Goal: Transaction & Acquisition: Purchase product/service

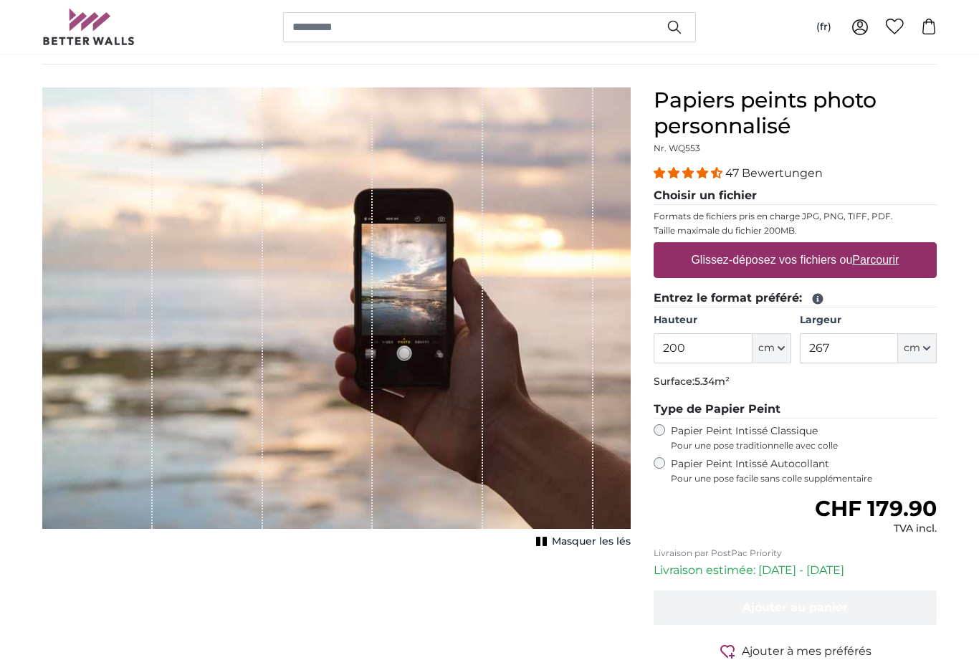
click at [718, 351] on input "200" at bounding box center [703, 348] width 98 height 30
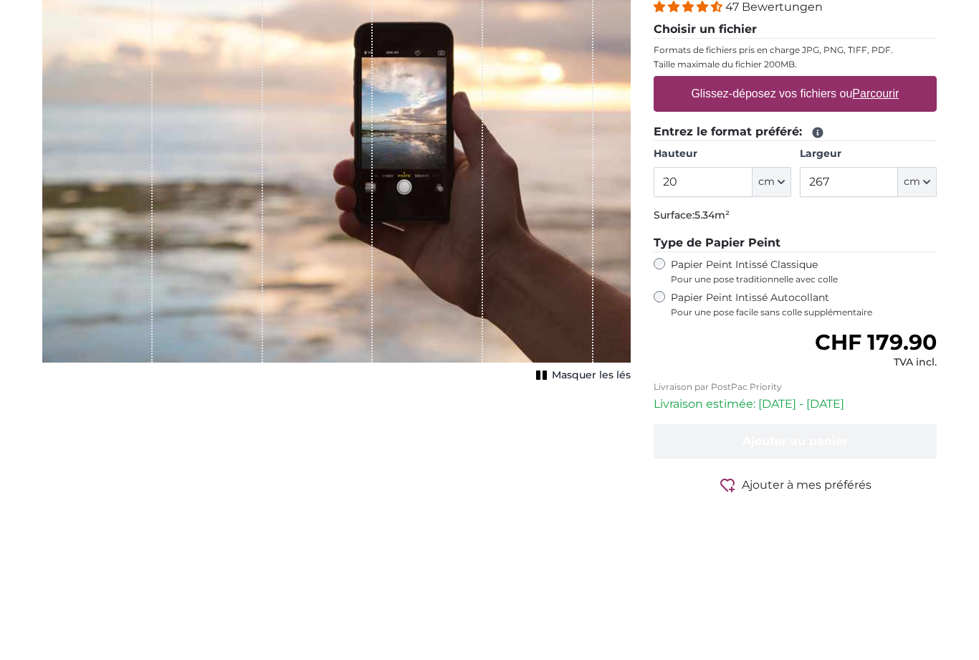
type input "2"
type input "160"
click at [855, 334] on input "267" at bounding box center [849, 349] width 98 height 30
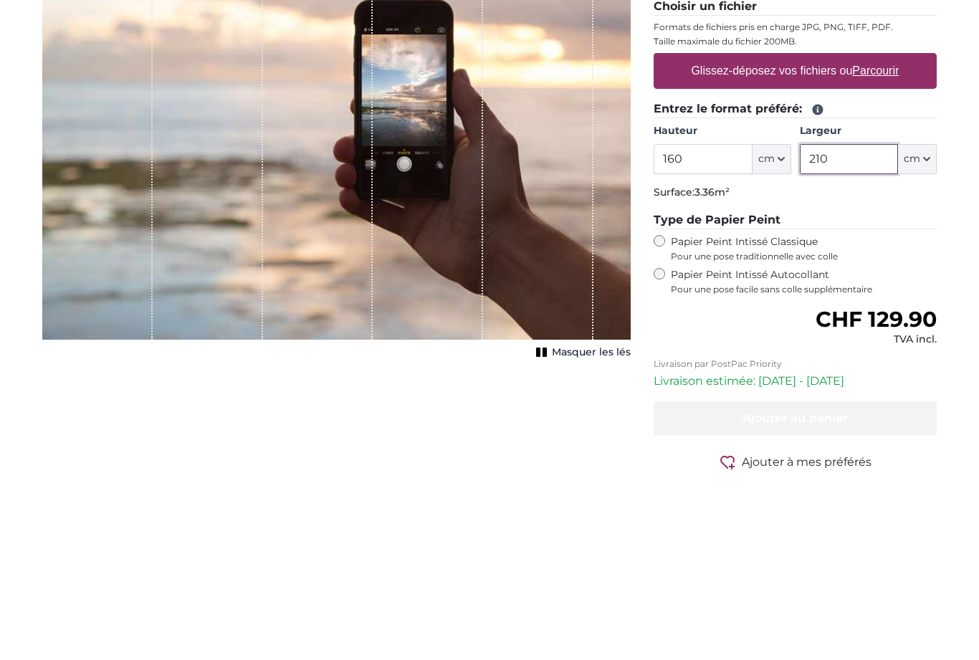
type input "210"
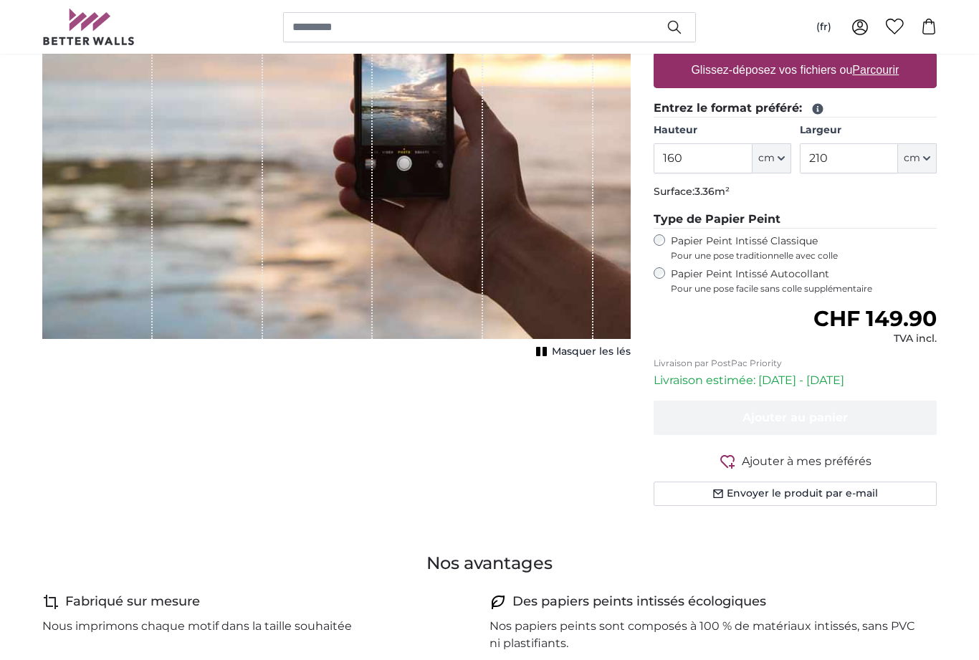
click at [656, 247] on div "Papier Peint Intissé Classique Pour une pose traditionnelle avec colle" at bounding box center [795, 247] width 283 height 27
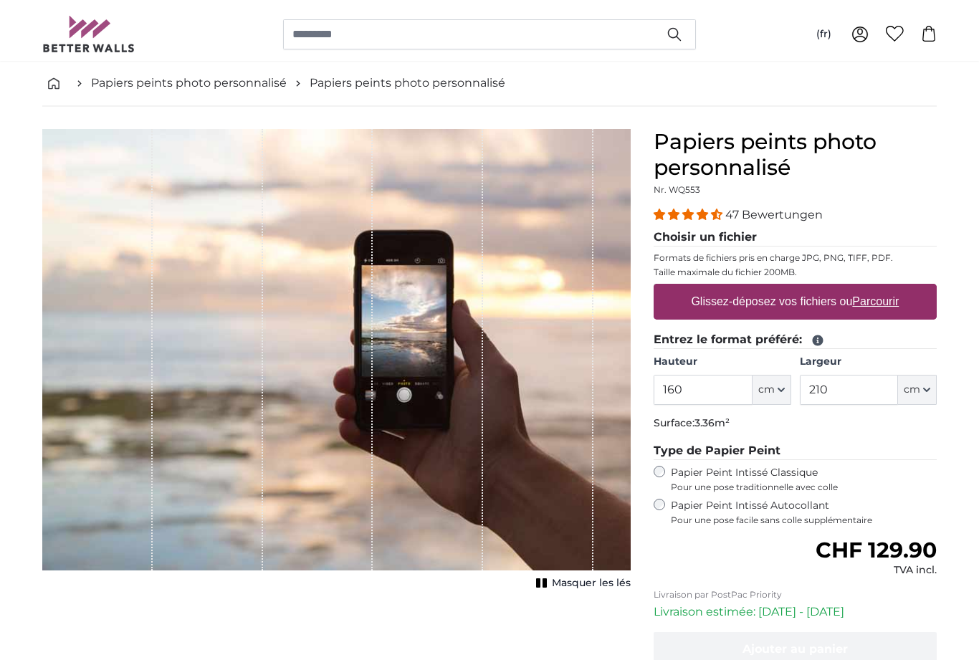
scroll to position [57, 0]
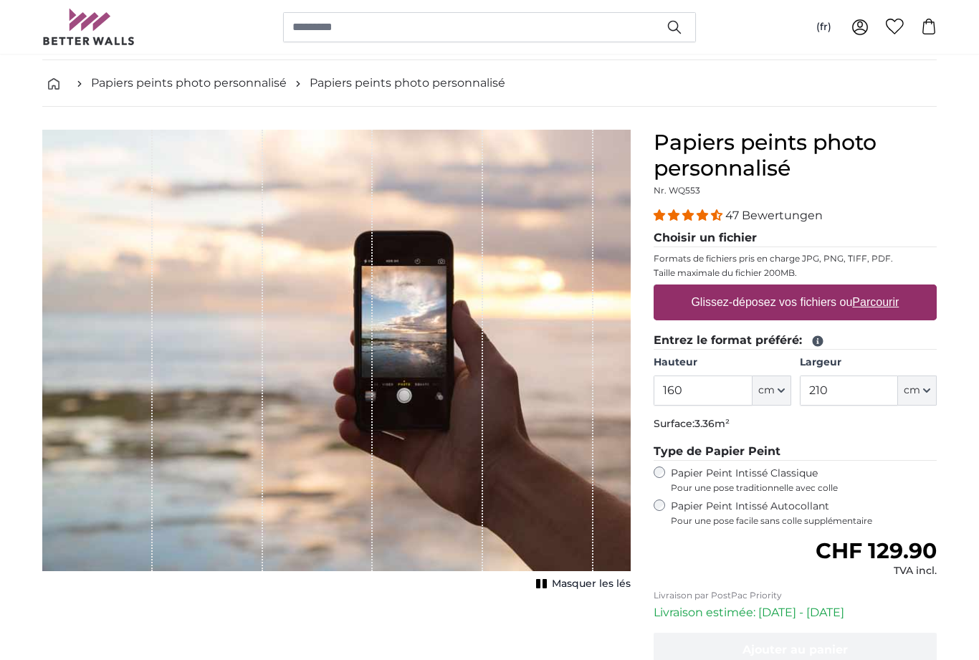
click at [890, 314] on label "Glissez-déposez vos fichiers ou Parcourir" at bounding box center [795, 302] width 219 height 29
click at [890, 289] on input "Glissez-déposez vos fichiers ou Parcourir" at bounding box center [795, 287] width 283 height 4
type input "**********"
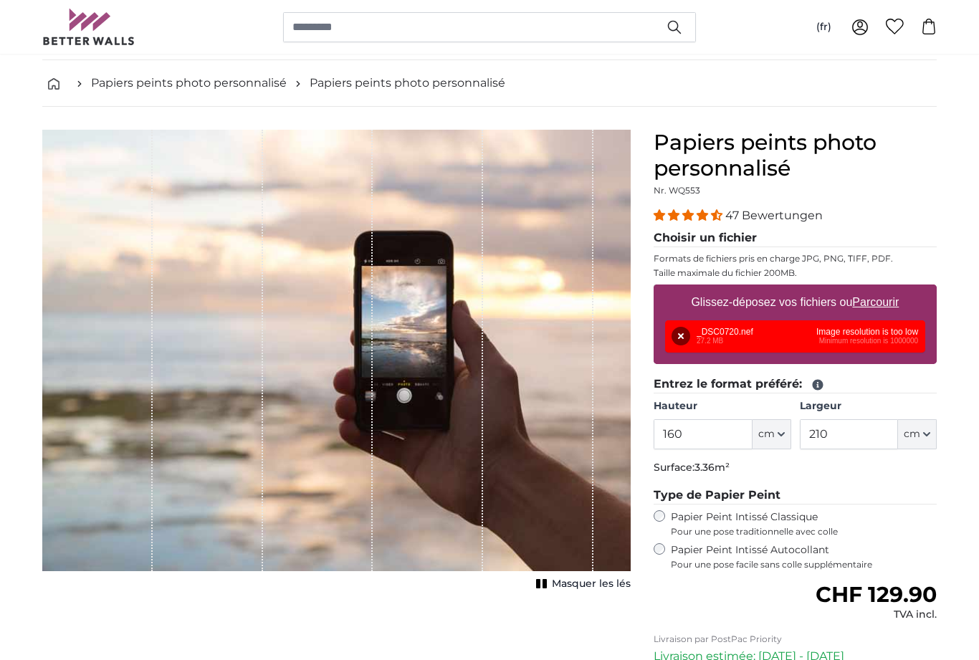
click at [905, 341] on div "Supprimer Réessayer Supprimer Télécharger Annuler Réessayer Supprimer _DSC0720.…" at bounding box center [795, 336] width 260 height 32
click at [687, 337] on button "Supprimer" at bounding box center [681, 336] width 19 height 19
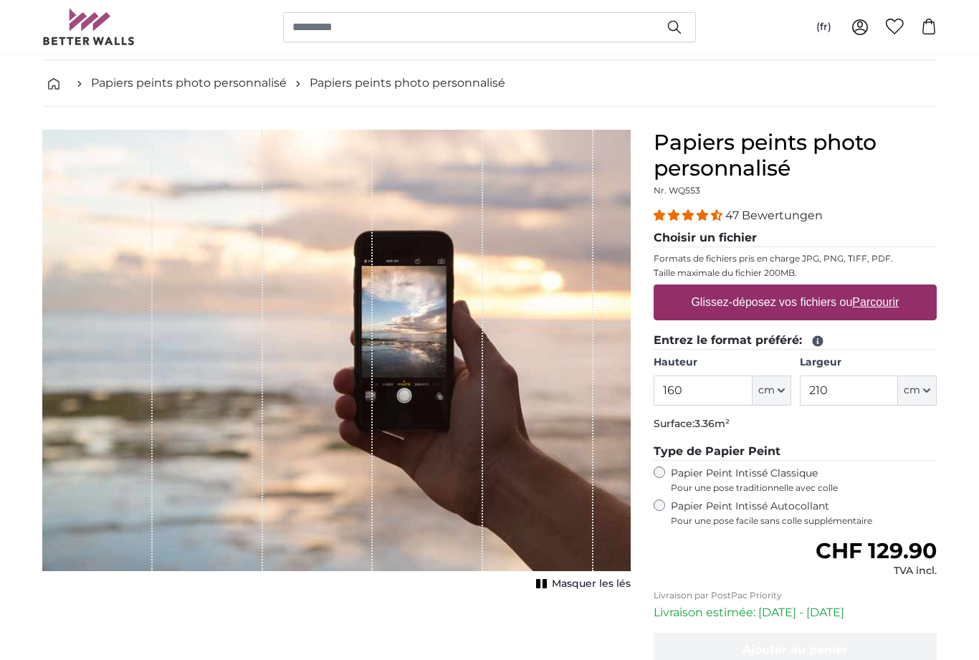
click at [884, 303] on u "Parcourir" at bounding box center [876, 302] width 47 height 12
click at [884, 289] on input "Glissez-déposez vos fichiers ou Parcourir" at bounding box center [795, 287] width 283 height 4
click at [885, 302] on u "Parcourir" at bounding box center [876, 302] width 47 height 12
click at [885, 289] on input "Glissez-déposez vos fichiers ou Parcourir" at bounding box center [795, 287] width 283 height 4
type input "**********"
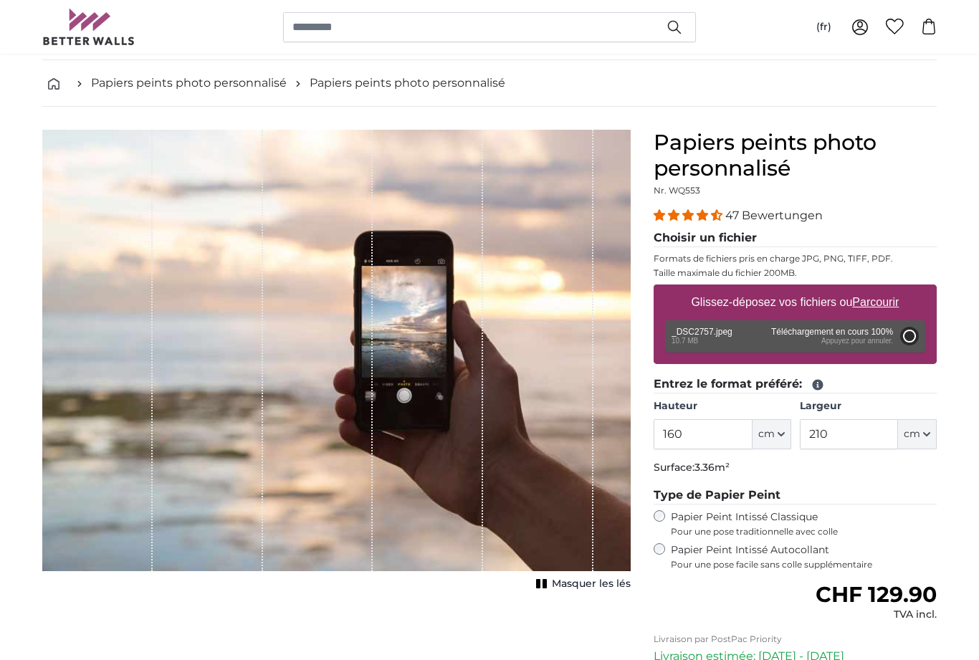
type input "200"
type input "300"
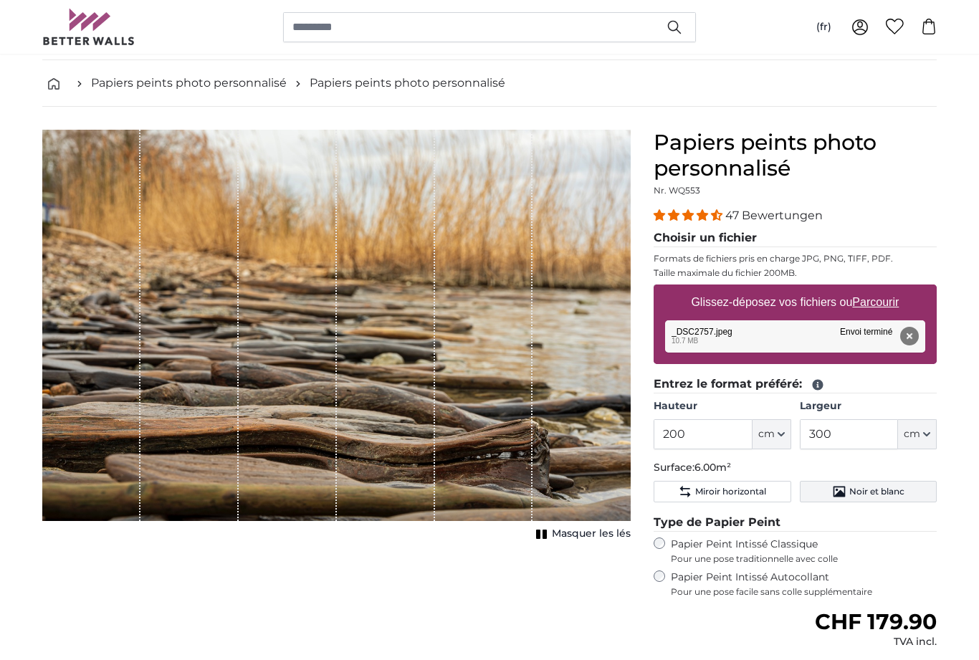
click at [865, 491] on span "Noir et blanc" at bounding box center [877, 491] width 55 height 11
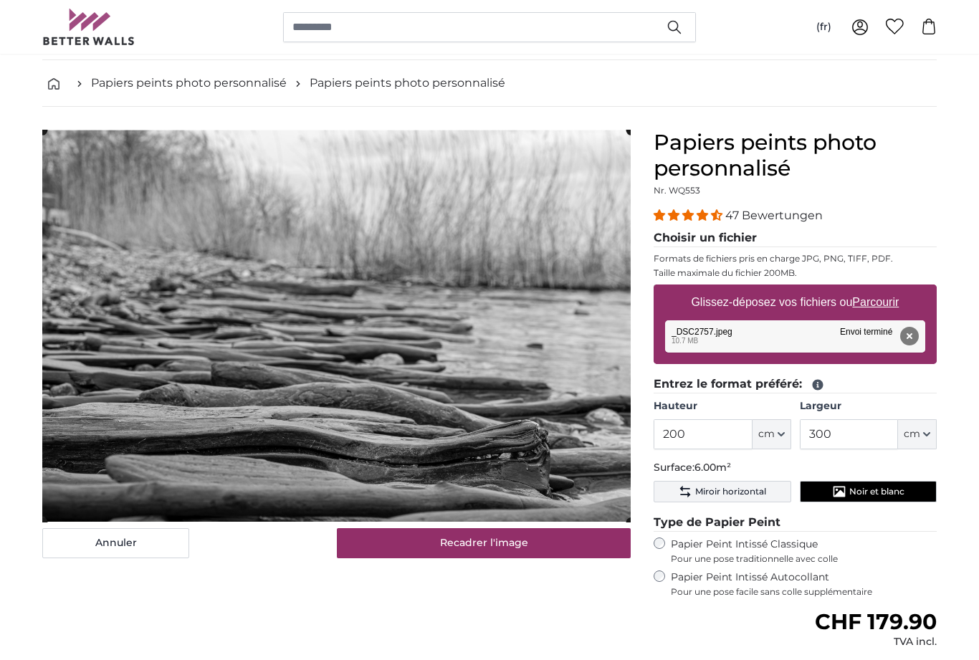
click at [764, 484] on button "Miroir horizontal" at bounding box center [722, 492] width 137 height 22
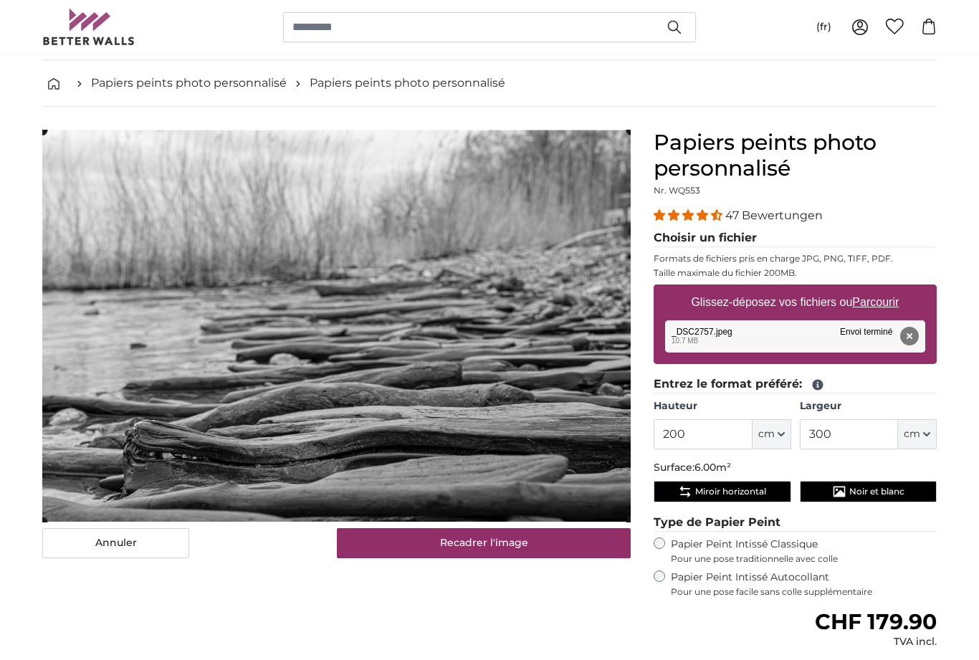
click at [753, 487] on span "Miroir horizontal" at bounding box center [730, 491] width 71 height 11
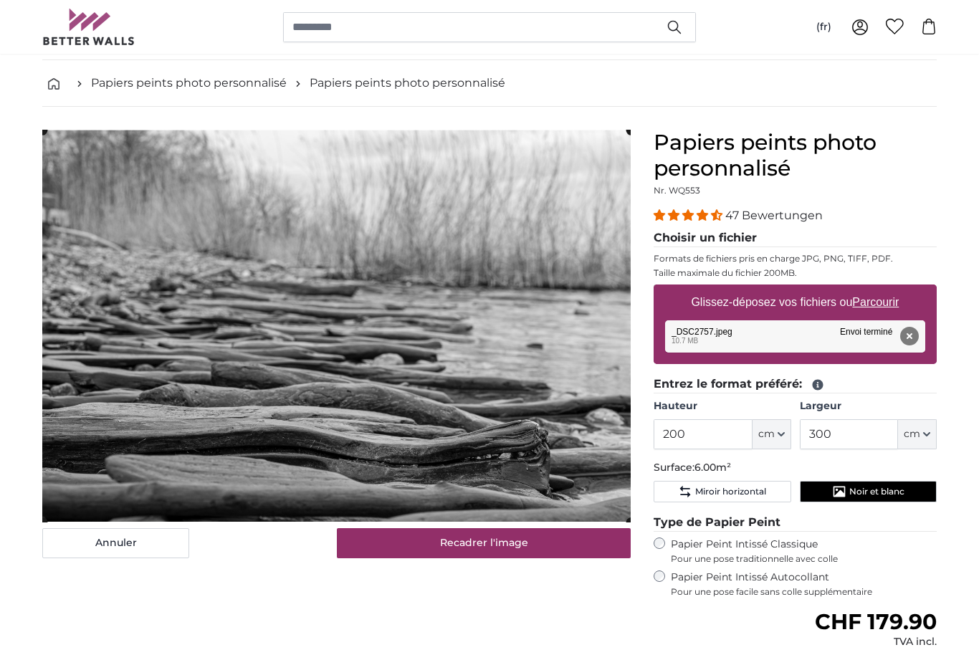
click at [857, 488] on span "Noir et blanc" at bounding box center [877, 491] width 55 height 11
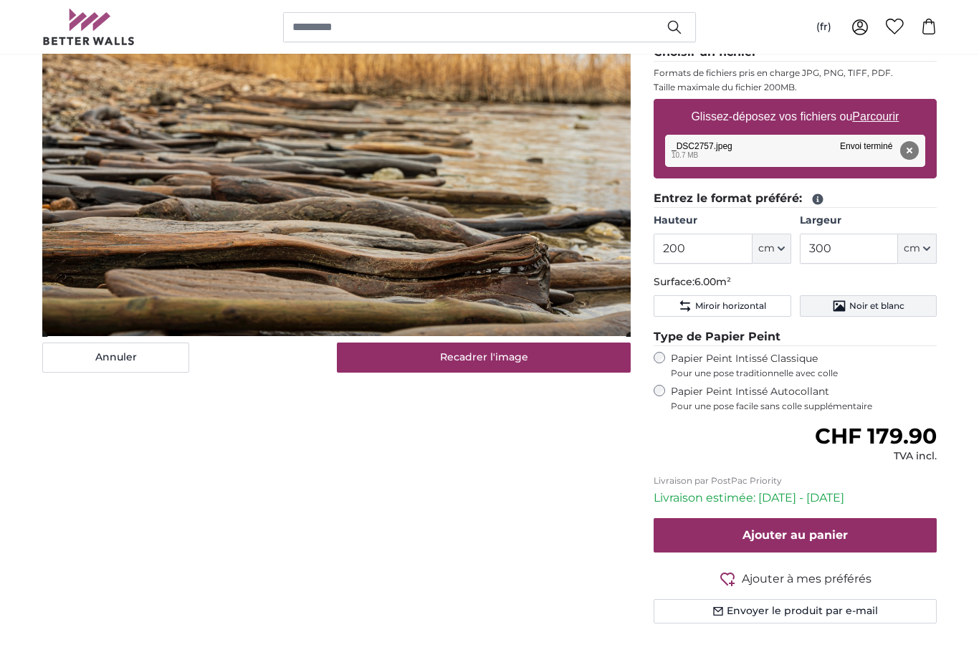
scroll to position [241, 0]
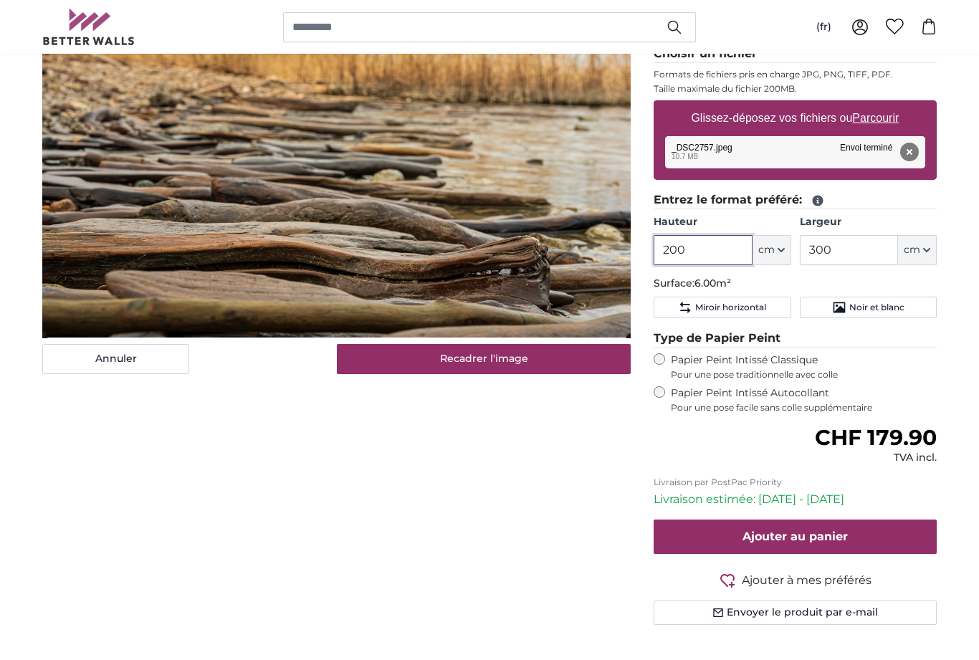
click at [726, 243] on input "200" at bounding box center [703, 250] width 98 height 30
type input "2"
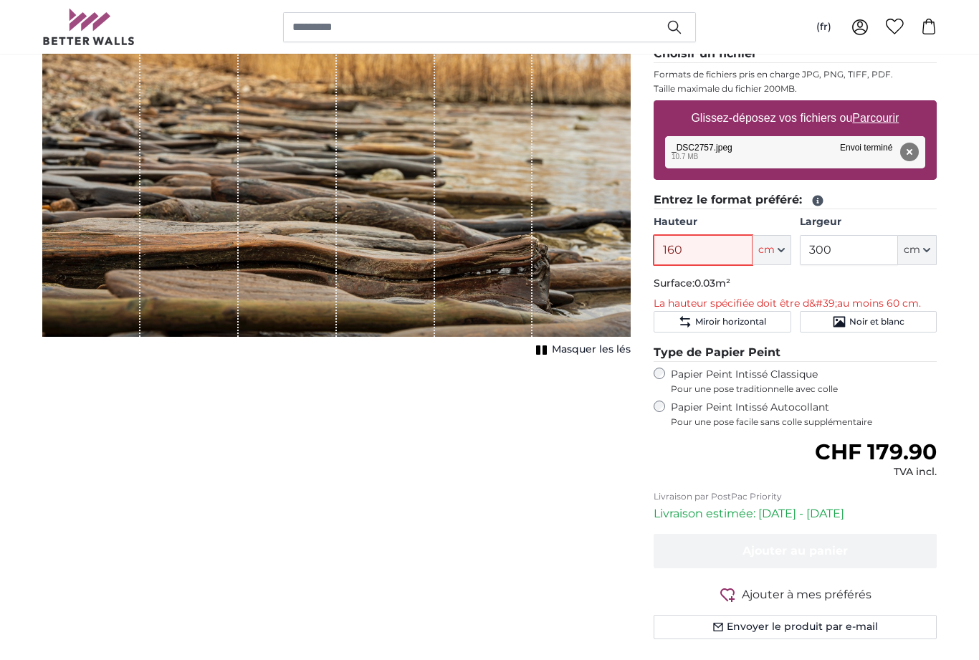
type input "160"
click at [868, 244] on input "300" at bounding box center [849, 250] width 98 height 30
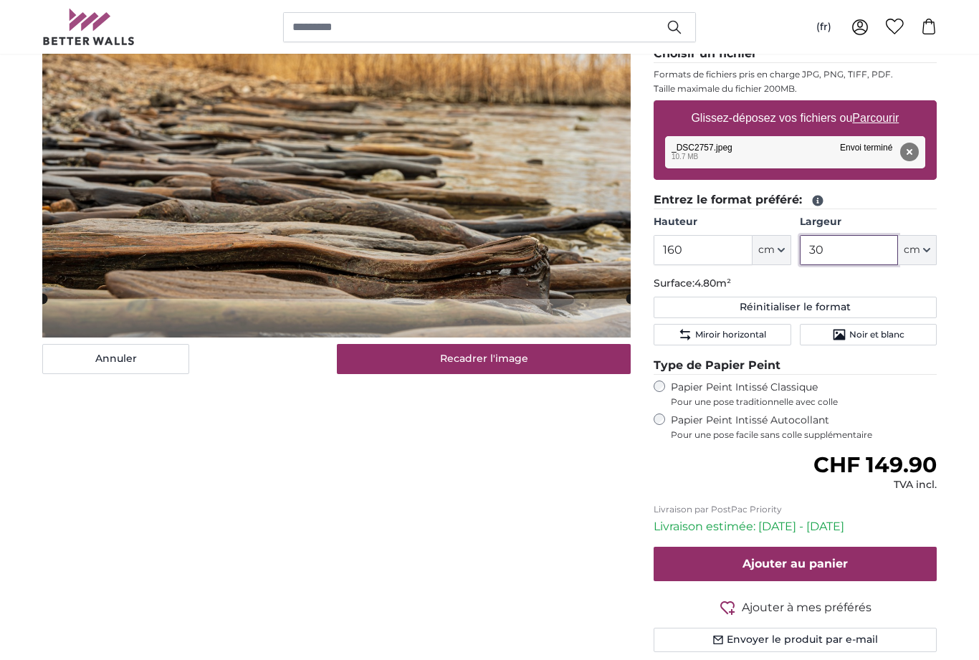
type input "3"
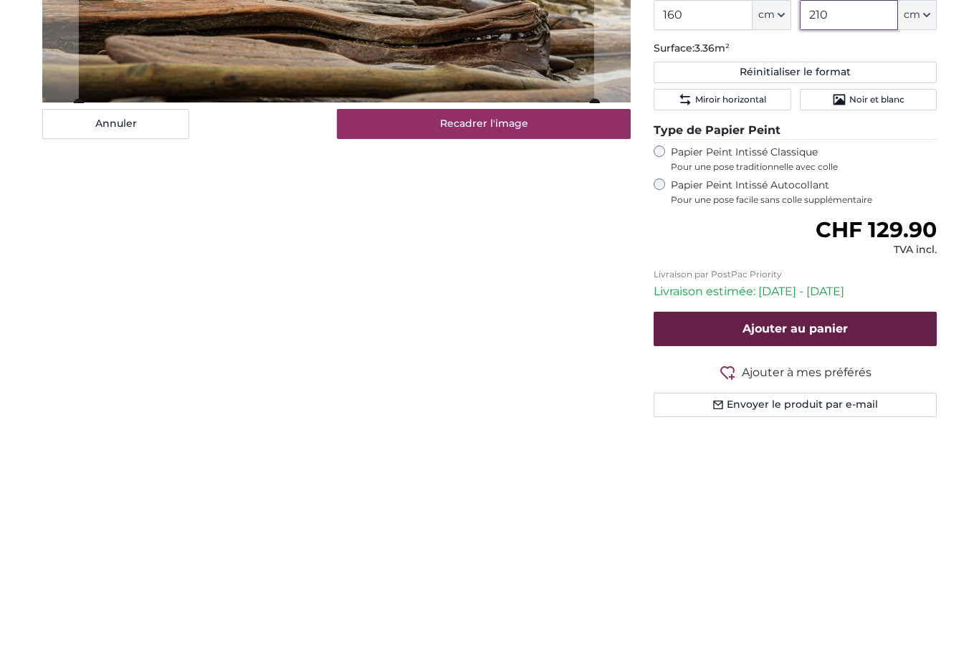
type input "210"
click at [892, 547] on button "Ajouter au panier" at bounding box center [795, 564] width 283 height 34
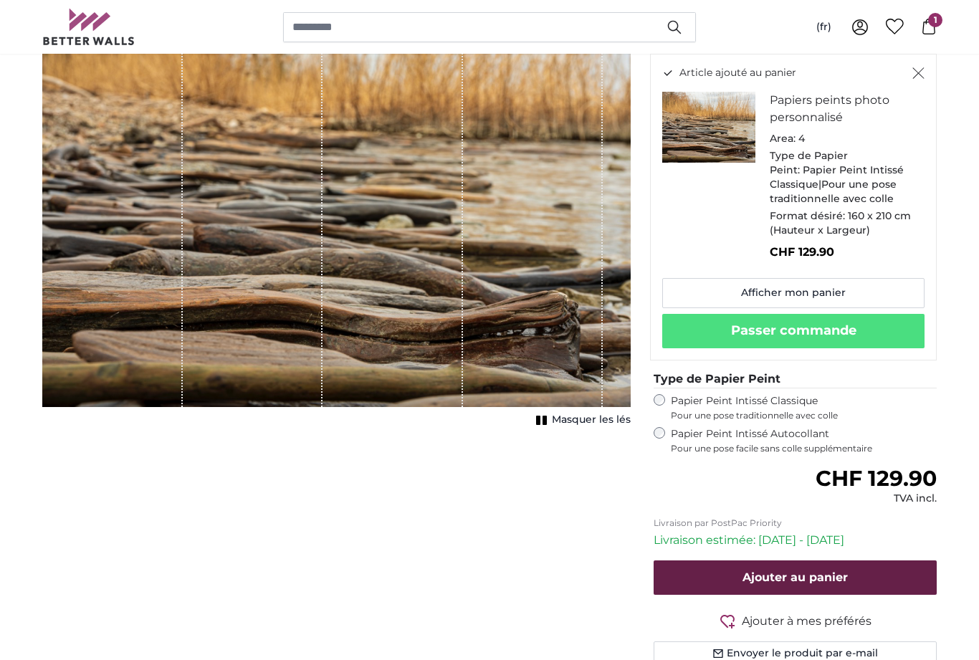
scroll to position [224, 0]
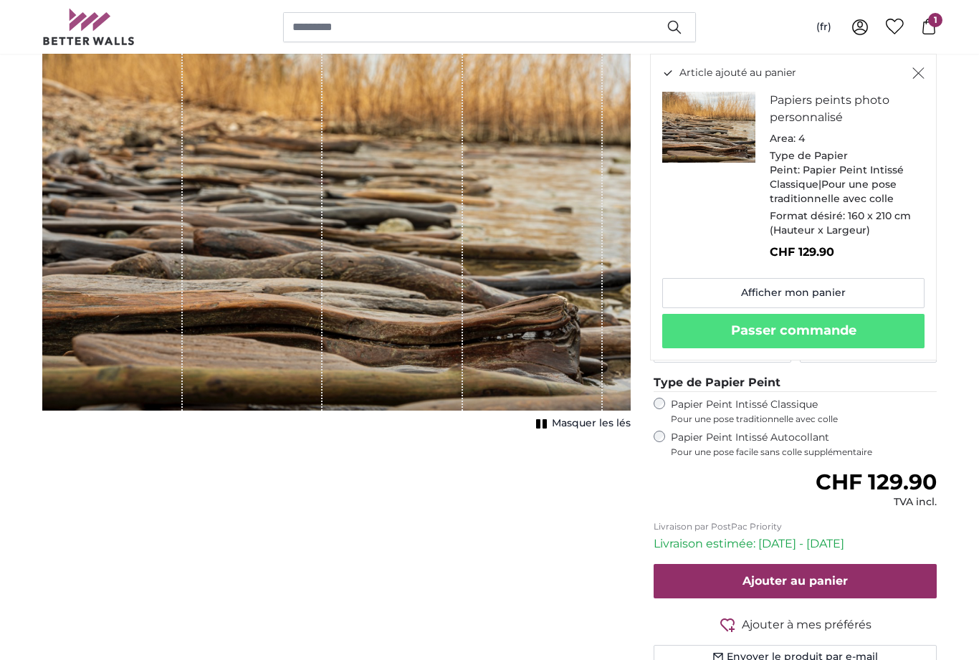
click at [919, 77] on icon "Fermer" at bounding box center [919, 72] width 12 height 11
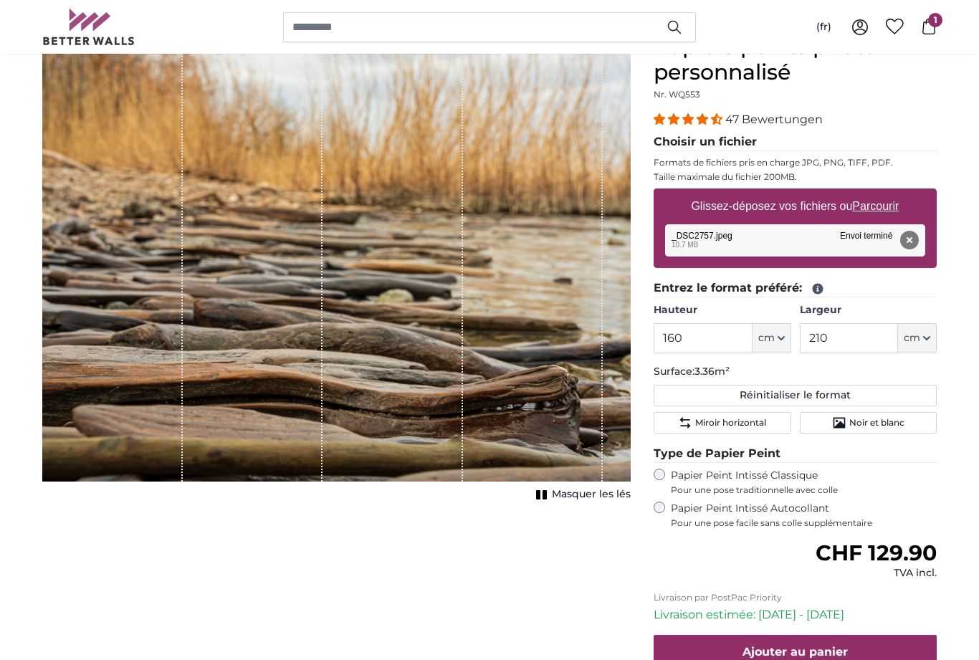
scroll to position [151, 0]
